Goal: Find specific page/section: Find specific page/section

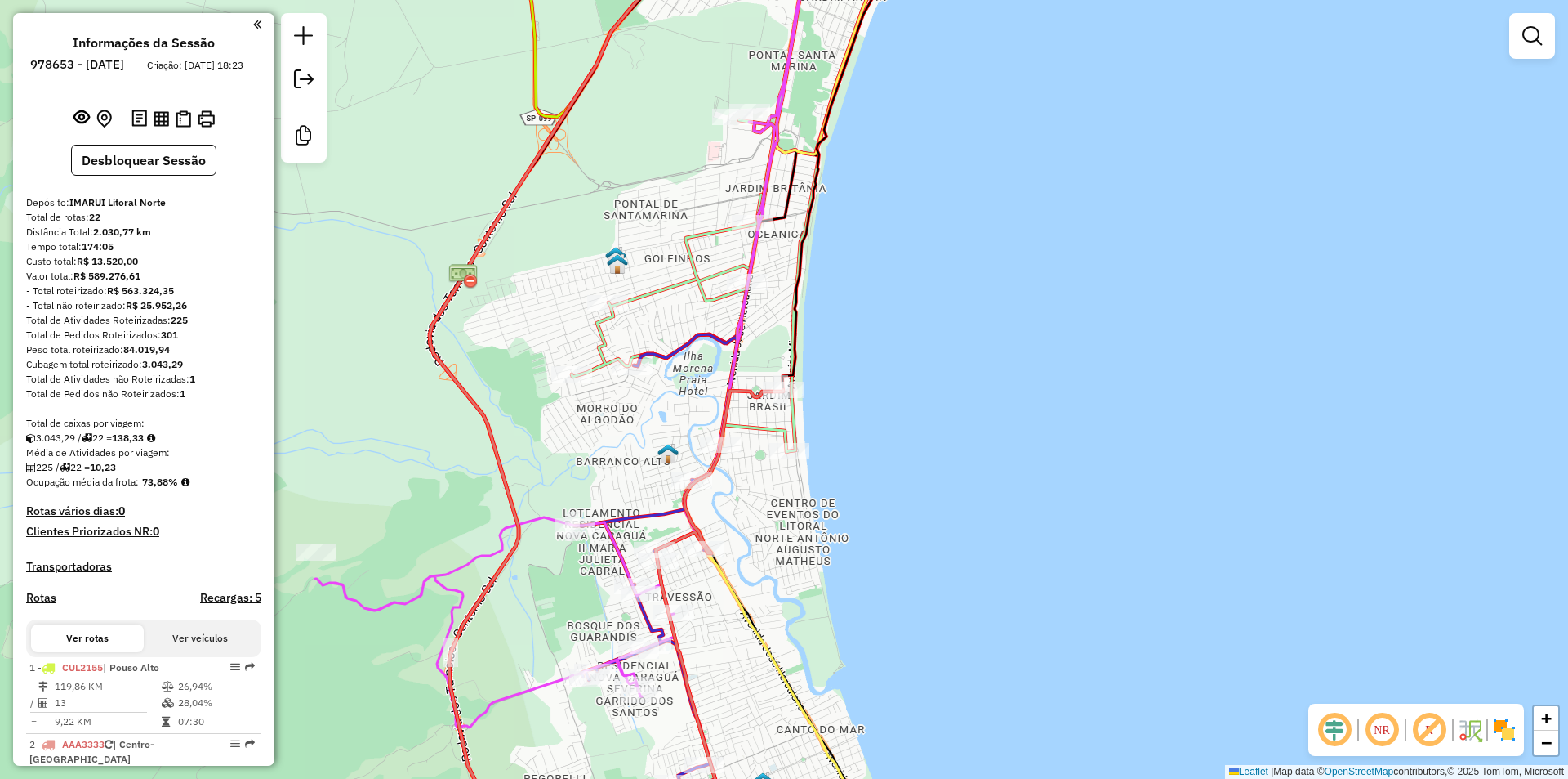
scroll to position [735, 0]
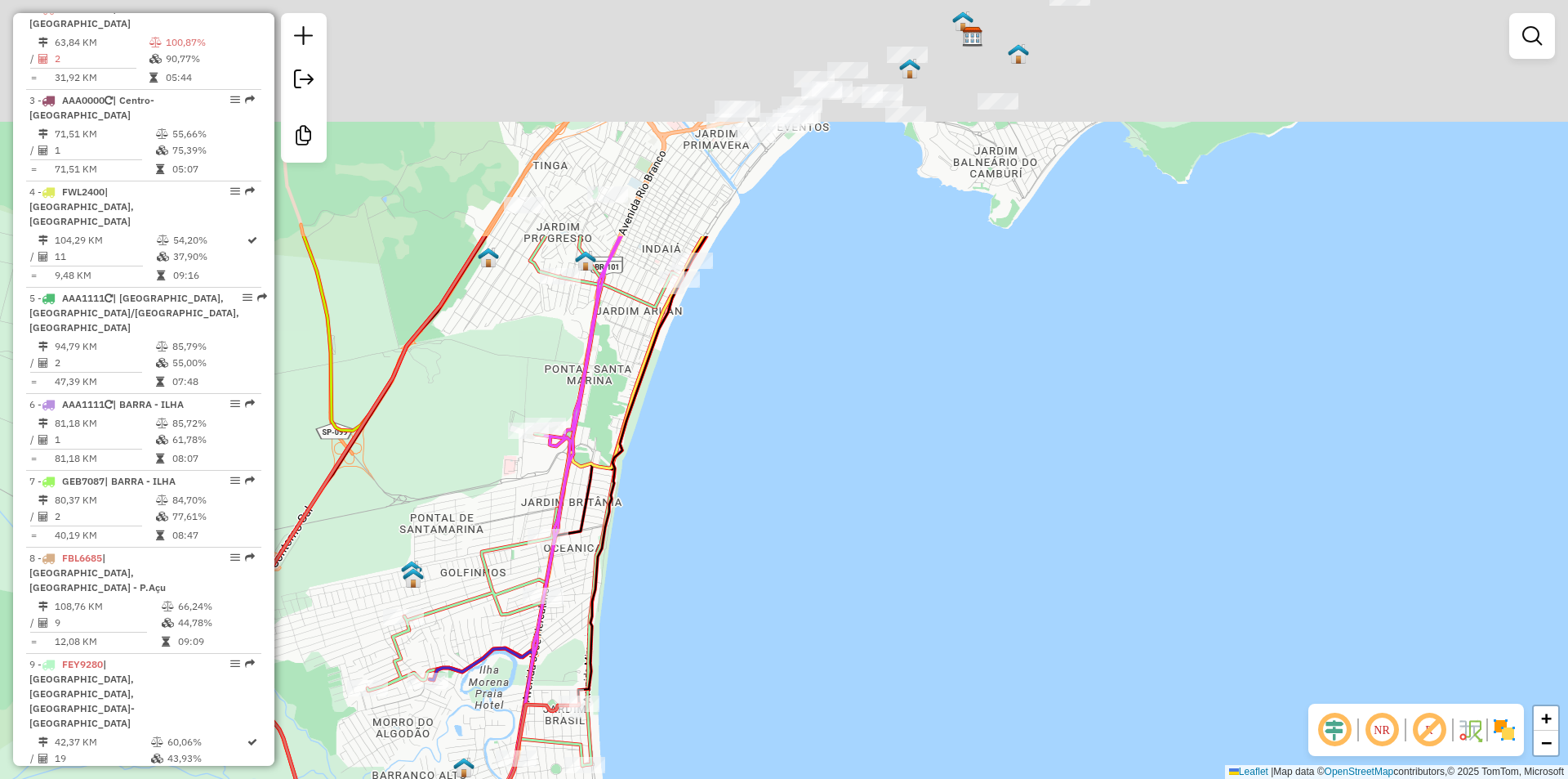
drag, startPoint x: 847, startPoint y: 394, endPoint x: 625, endPoint y: 747, distance: 417.0
click at [625, 747] on div "Janela de atendimento Grade de atendimento Capacidade Transportadoras Veículos …" at bounding box center [784, 390] width 1568 height 779
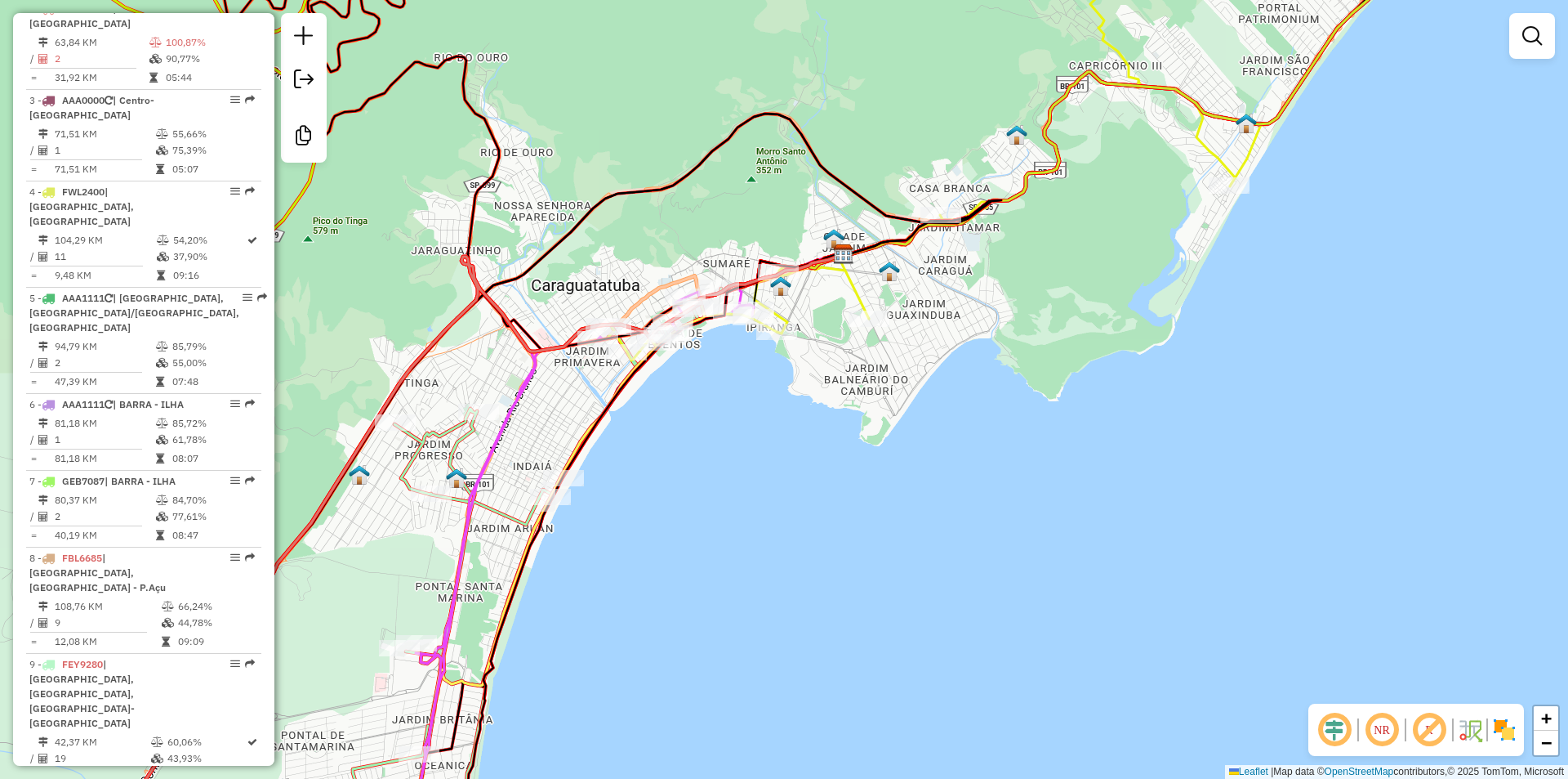
drag, startPoint x: 739, startPoint y: 433, endPoint x: 658, endPoint y: 600, distance: 185.6
click at [658, 600] on div "Janela de atendimento Grade de atendimento Capacidade Transportadoras Veículos …" at bounding box center [784, 390] width 1568 height 779
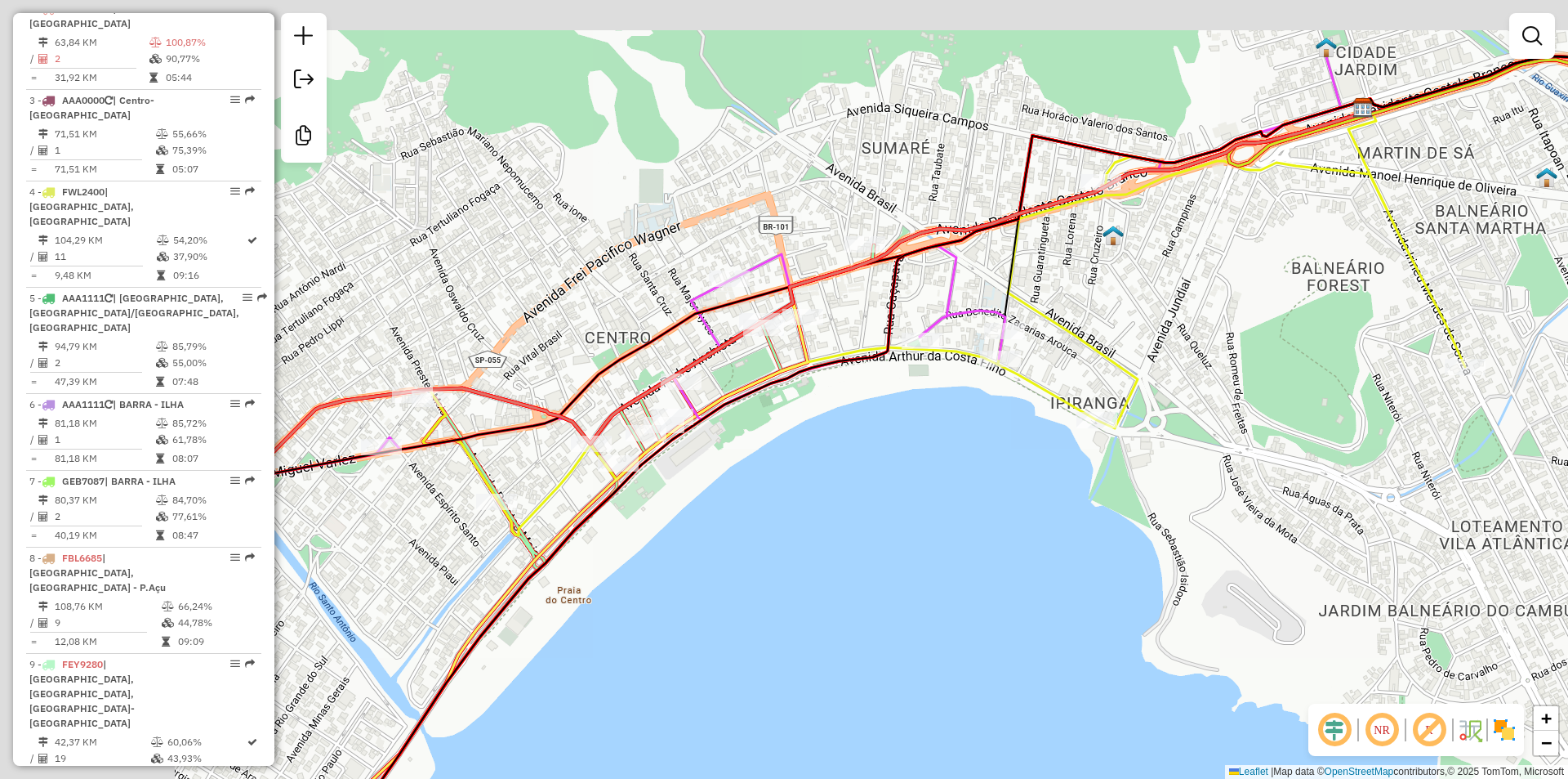
drag, startPoint x: 580, startPoint y: 494, endPoint x: 956, endPoint y: 593, distance: 388.8
click at [956, 593] on div "Janela de atendimento Grade de atendimento Capacidade Transportadoras Veículos …" at bounding box center [784, 390] width 1568 height 779
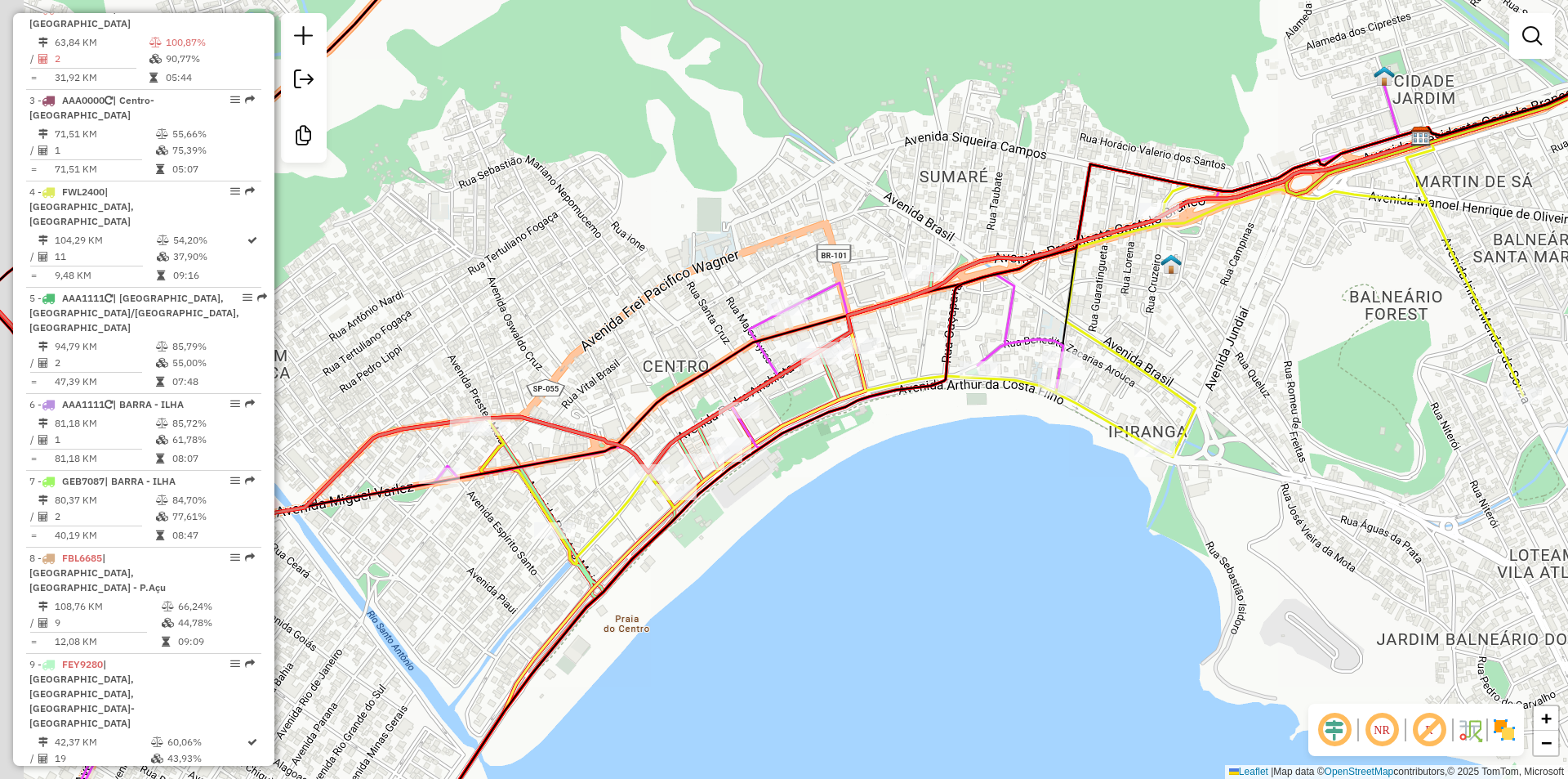
drag, startPoint x: 813, startPoint y: 498, endPoint x: 839, endPoint y: 532, distance: 42.8
click at [839, 532] on div "Janela de atendimento Grade de atendimento Capacidade Transportadoras Veículos …" at bounding box center [784, 390] width 1568 height 779
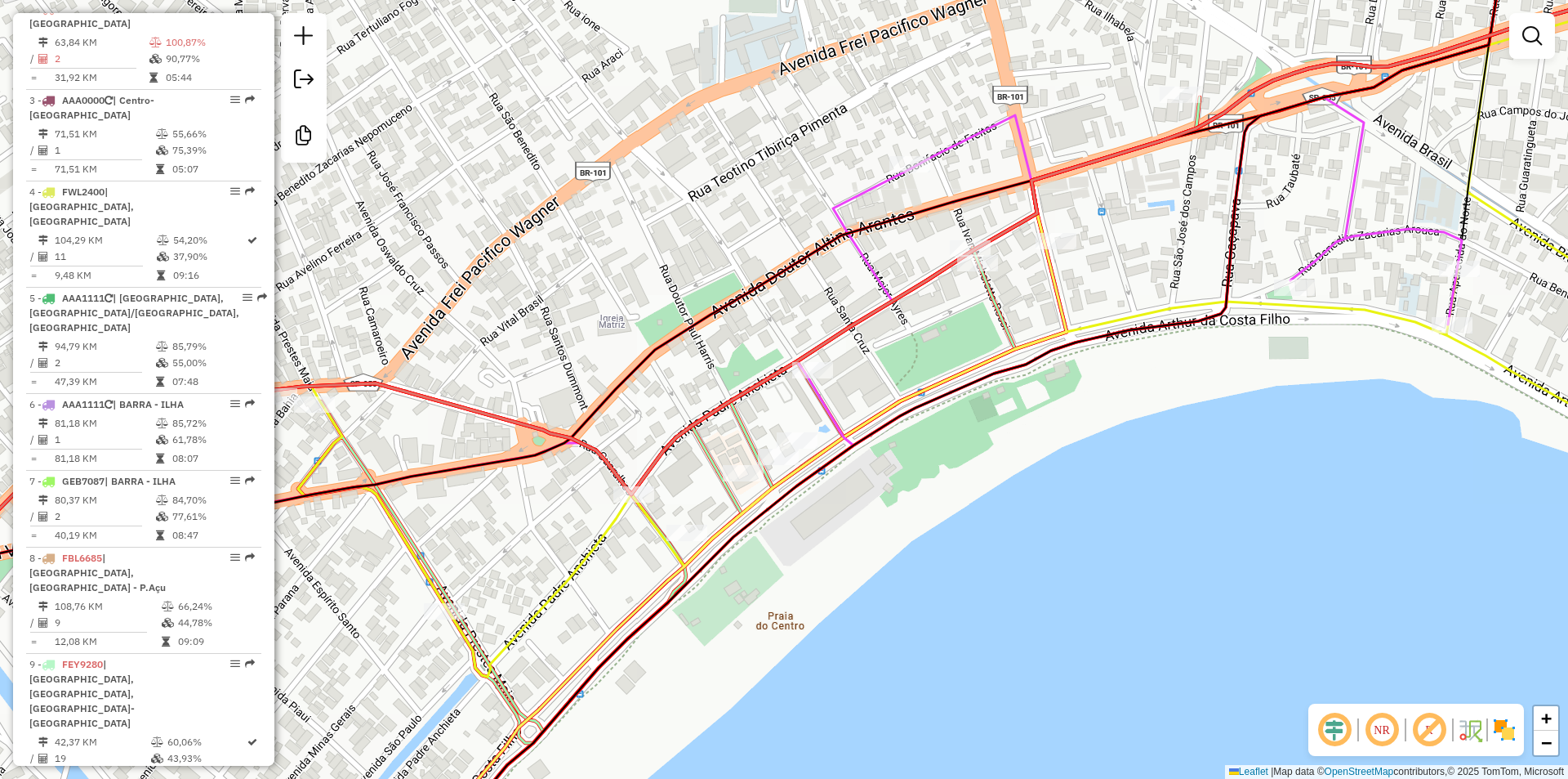
drag, startPoint x: 739, startPoint y: 584, endPoint x: 743, endPoint y: 575, distance: 9.8
click at [743, 575] on div "Janela de atendimento Grade de atendimento Capacidade Transportadoras Veículos …" at bounding box center [784, 390] width 1568 height 779
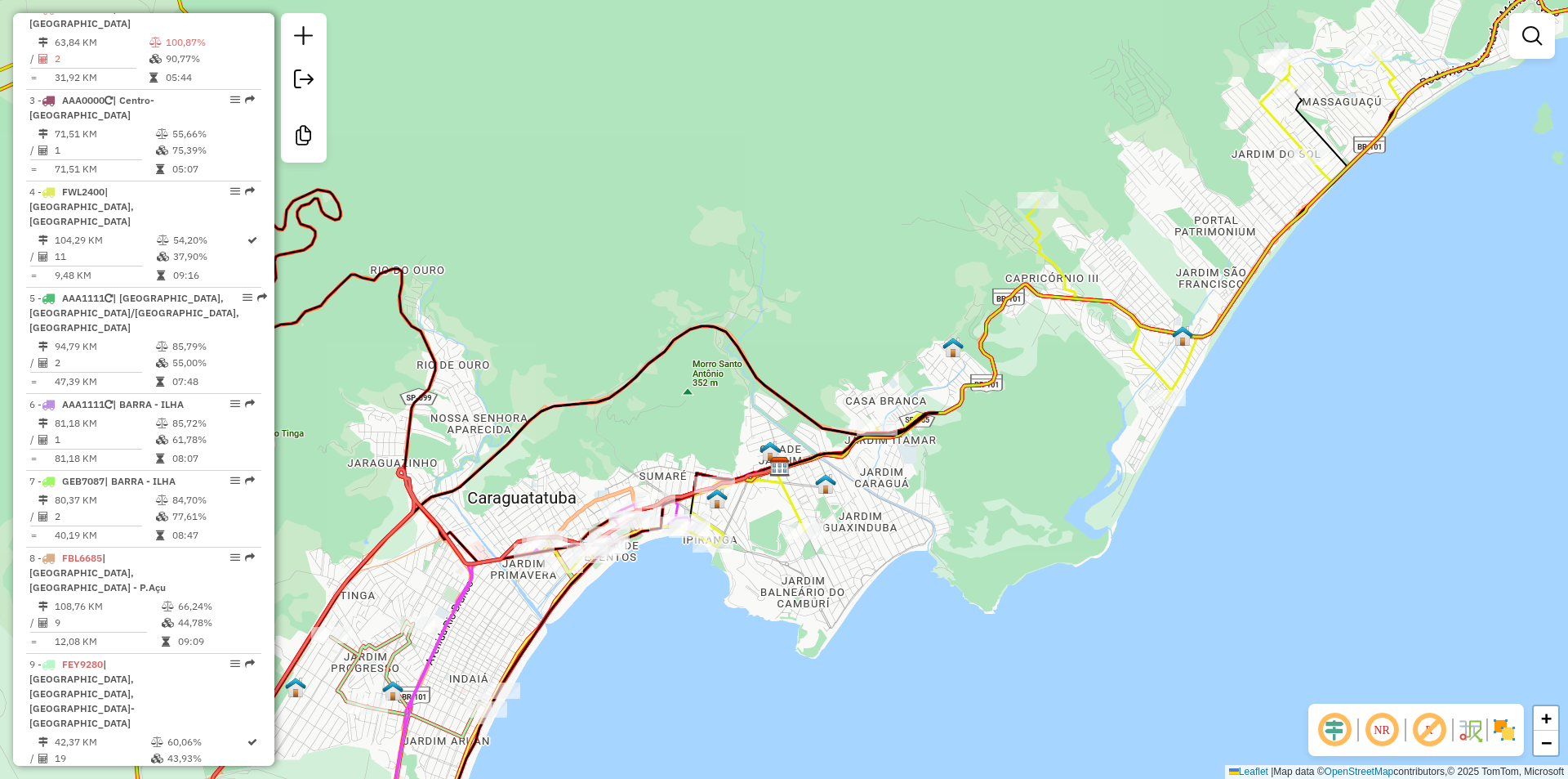
drag, startPoint x: 1122, startPoint y: 424, endPoint x: 906, endPoint y: 453, distance: 217.9
click at [909, 454] on div "Janela de atendimento Grade de atendimento Capacidade Transportadoras Veículos …" at bounding box center [784, 390] width 1568 height 779
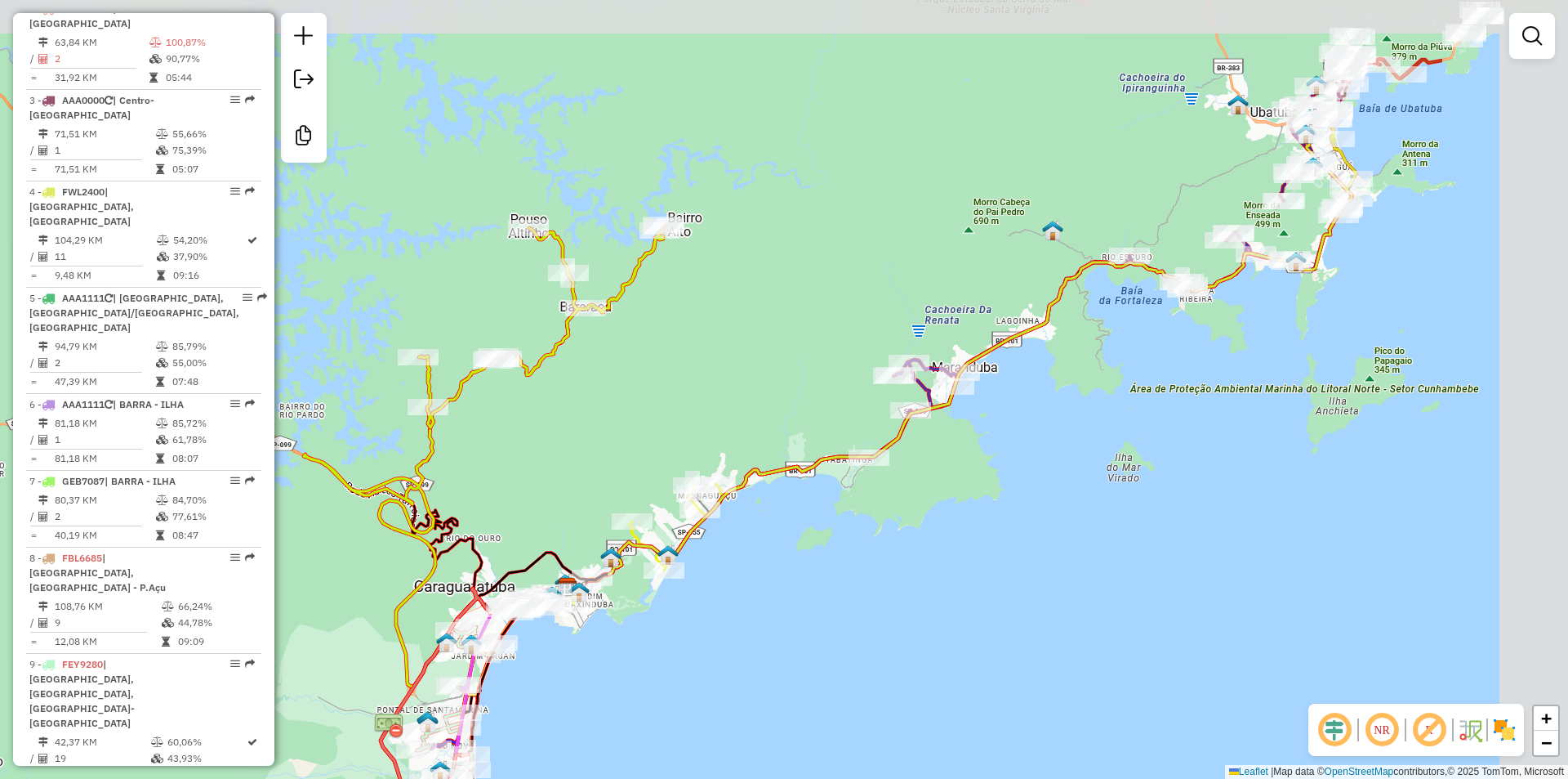
drag, startPoint x: 1103, startPoint y: 447, endPoint x: 821, endPoint y: 576, distance: 310.1
click at [821, 576] on div "Janela de atendimento Grade de atendimento Capacidade Transportadoras Veículos …" at bounding box center [784, 390] width 1568 height 779
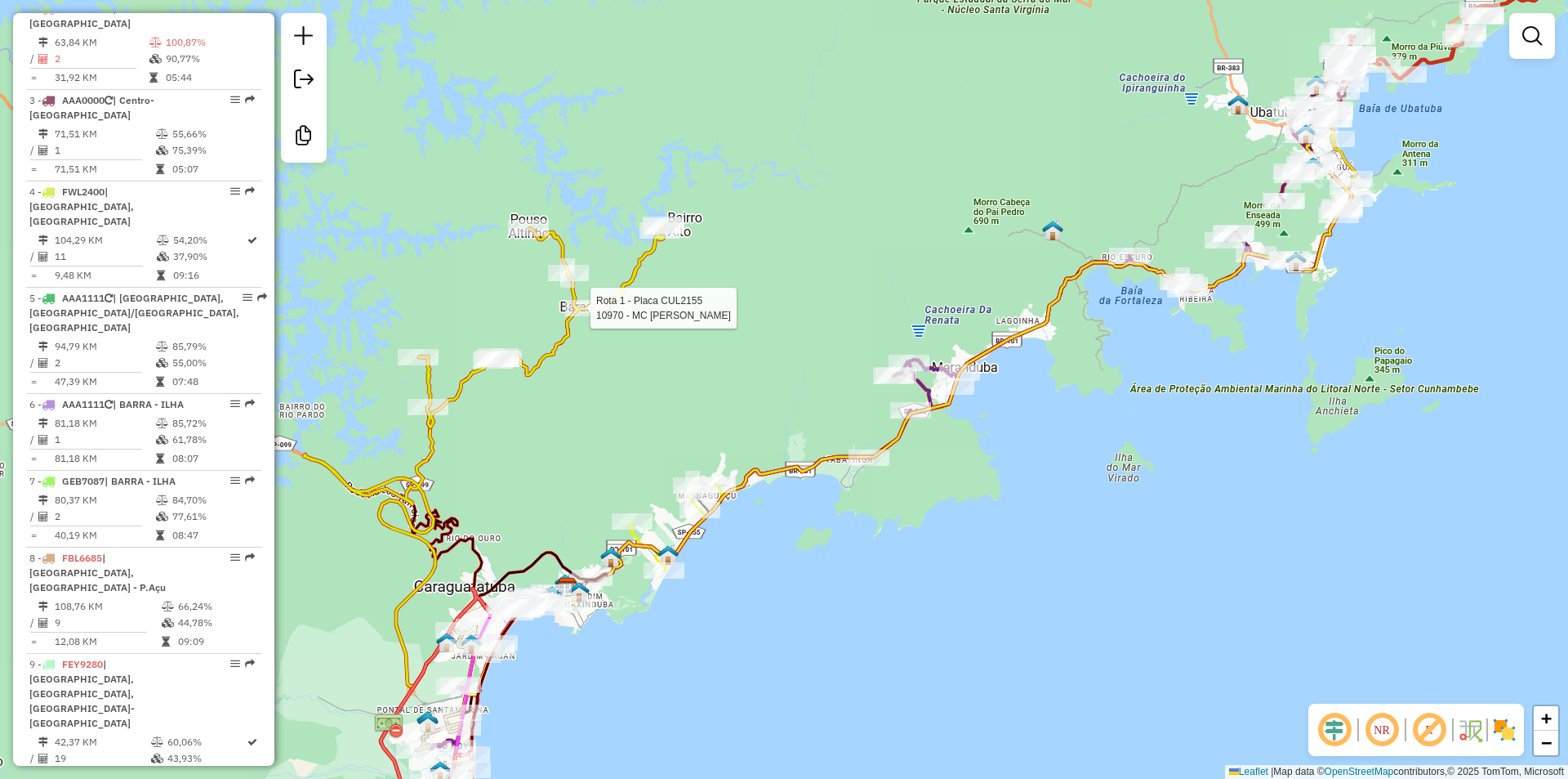
select select "**********"
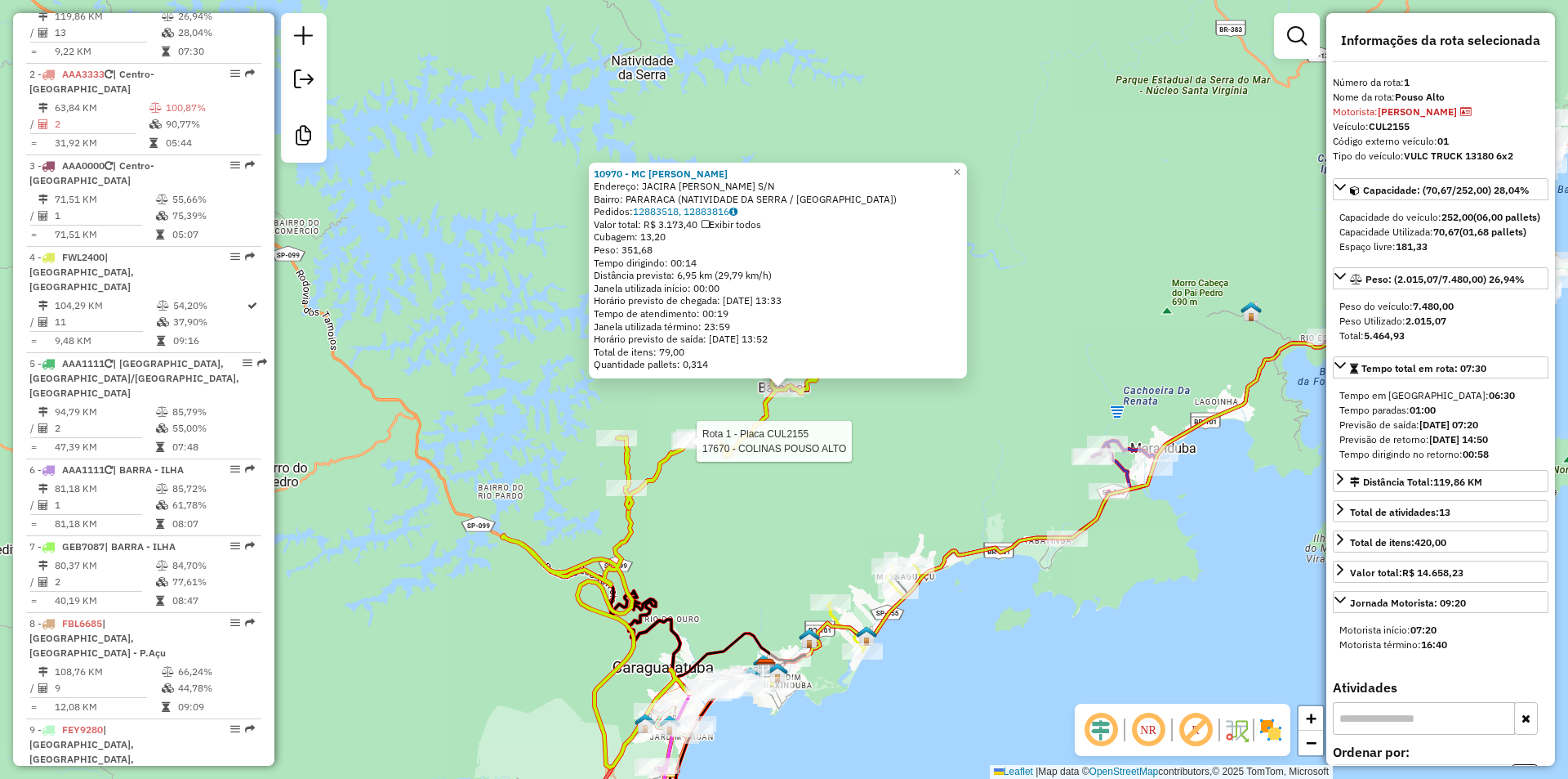
scroll to position [658, 0]
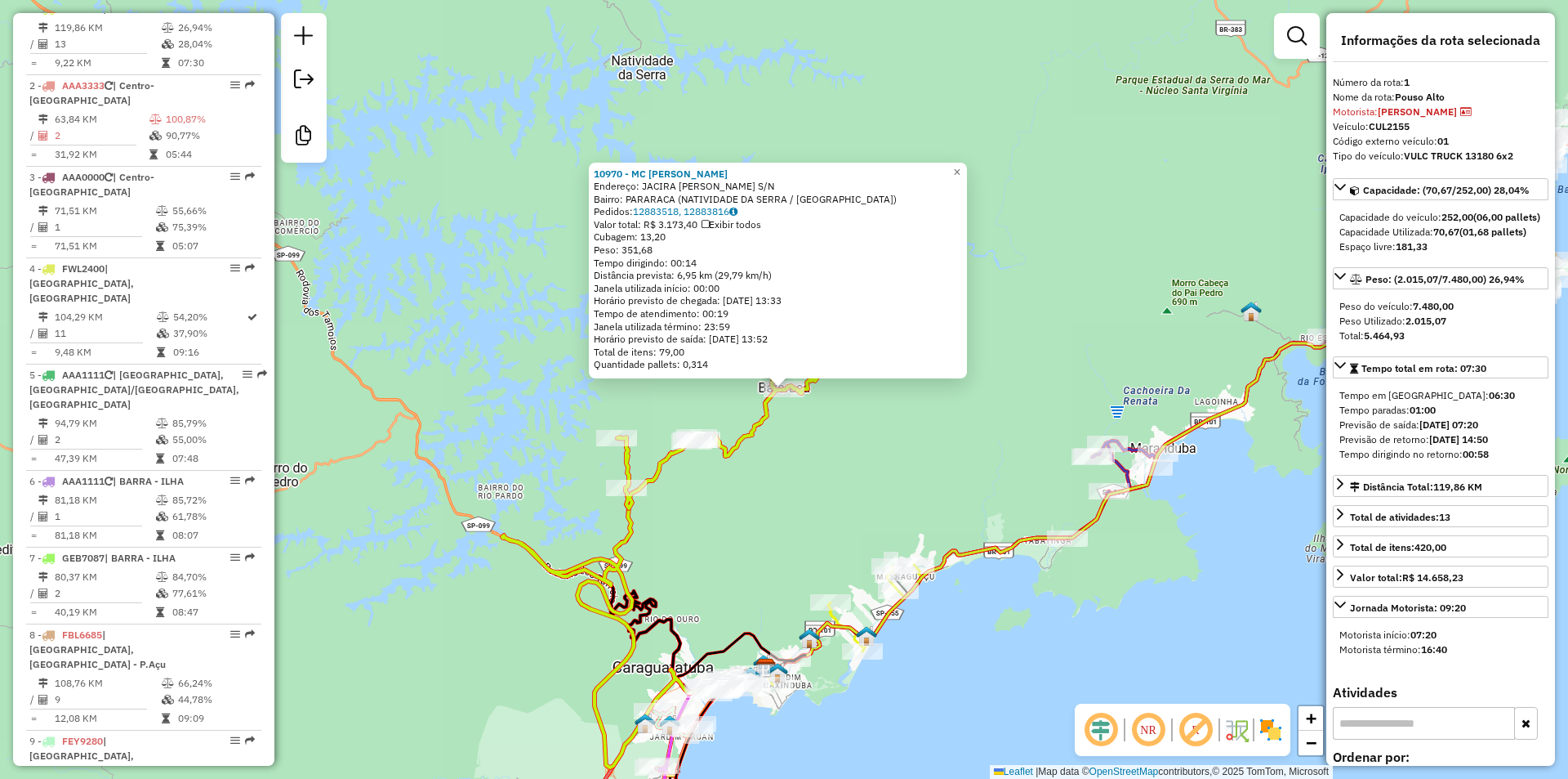
click at [767, 543] on div "10970 - MC [PERSON_NAME]: JACIRA [PERSON_NAME] S/N Bairro: PARARACA (NATIVIDADE…" at bounding box center [784, 390] width 1568 height 779
